Goal: Browse casually

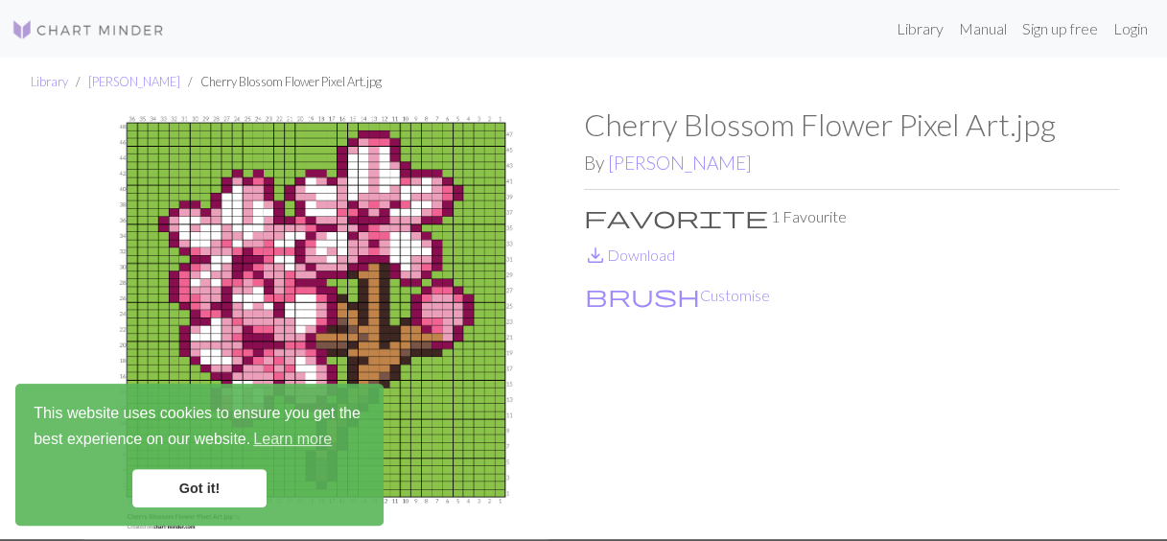
click at [236, 252] on img at bounding box center [316, 322] width 535 height 432
click at [244, 499] on link "Got it!" at bounding box center [199, 488] width 134 height 38
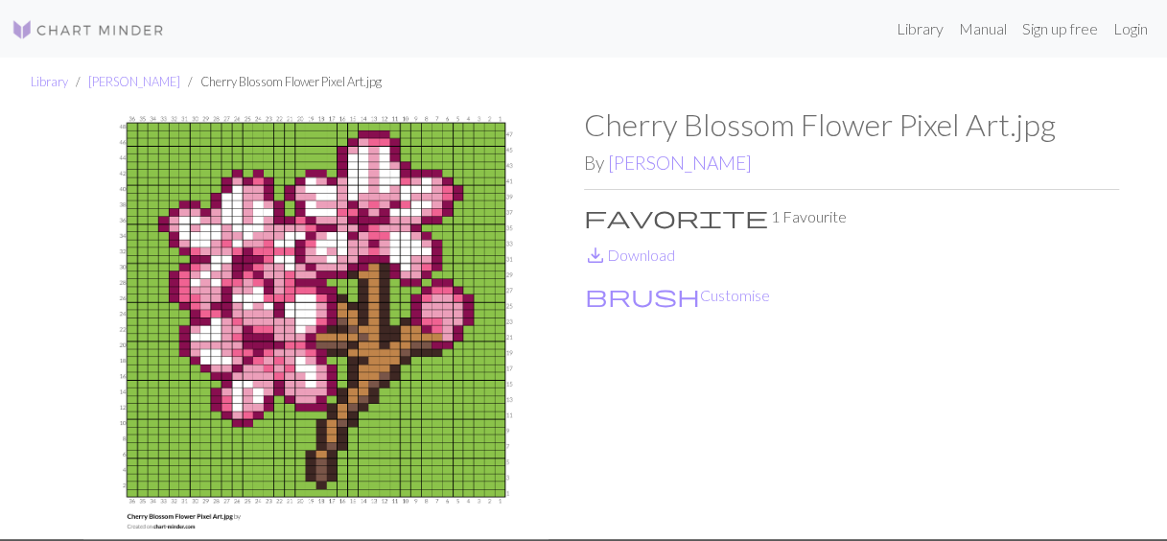
click at [340, 336] on img at bounding box center [316, 322] width 535 height 432
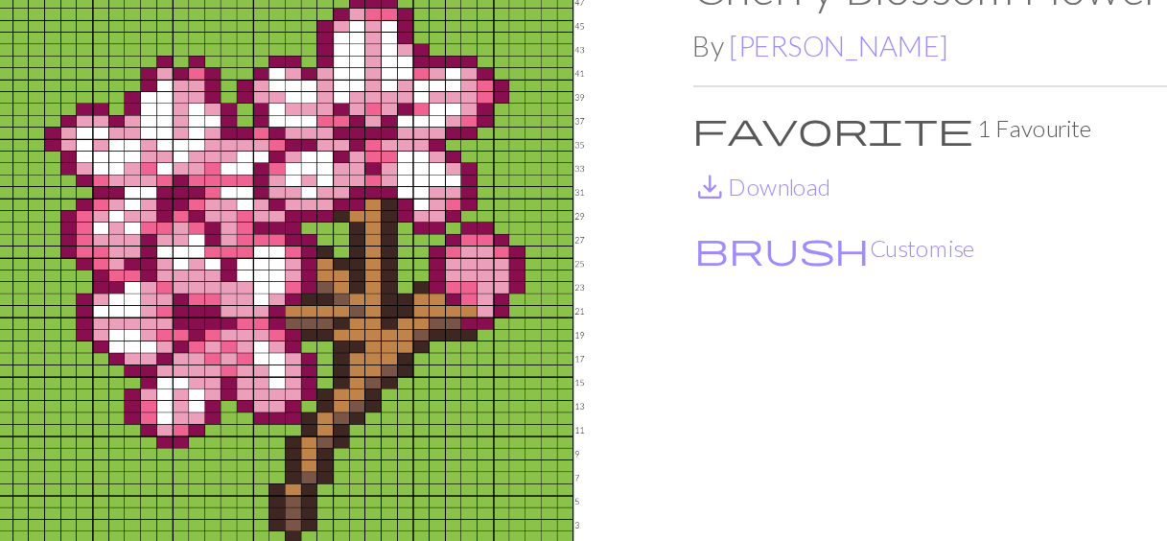
scroll to position [21, 0]
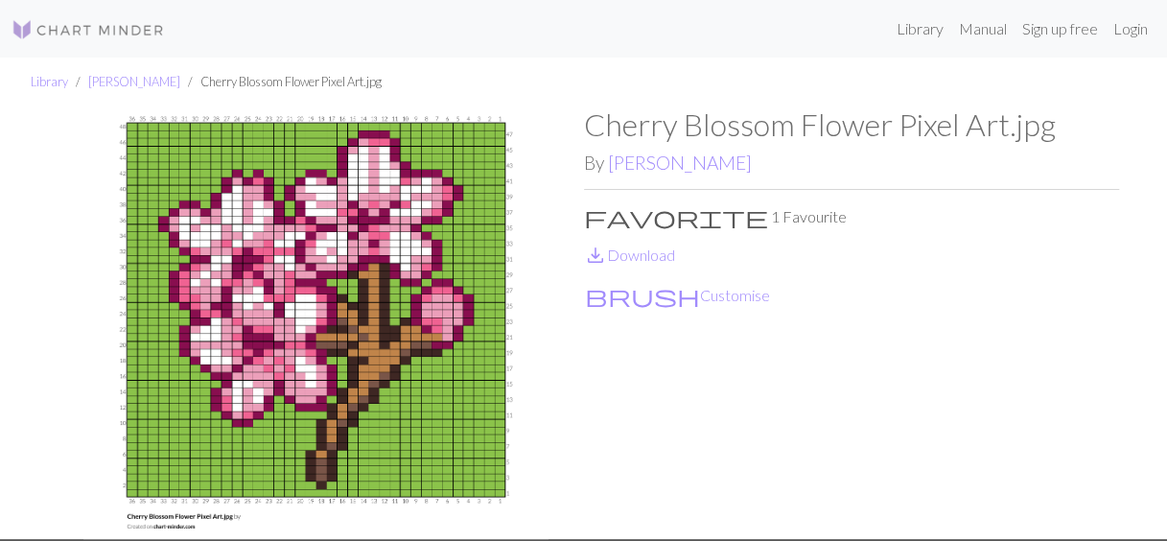
click at [1154, 322] on div "Library [PERSON_NAME] Cherry Blossom Flower Pixel Art.jpg Cherry Blossom Flower…" at bounding box center [583, 298] width 1167 height 481
click at [338, 154] on img at bounding box center [316, 322] width 535 height 432
